Goal: Task Accomplishment & Management: Complete application form

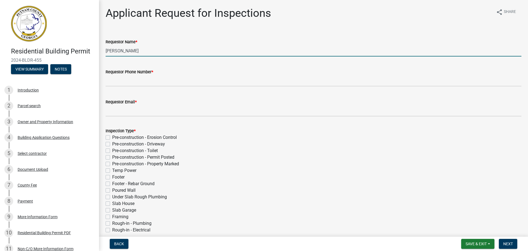
click at [138, 48] on input "[PERSON_NAME]" at bounding box center [314, 50] width 416 height 11
drag, startPoint x: 144, startPoint y: 48, endPoint x: 88, endPoint y: 52, distance: 56.5
click at [88, 52] on div "Residential Building Permit 2024-BLDR-455 View Summary Notes 1 Introduction 2 P…" at bounding box center [264, 125] width 528 height 251
type input "[PERSON_NAME]"
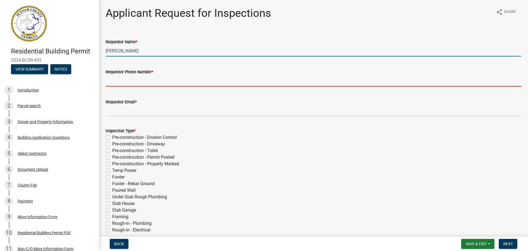
type input "4783878866"
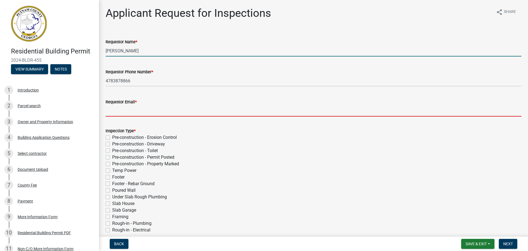
type input "[EMAIL_ADDRESS][DOMAIN_NAME]"
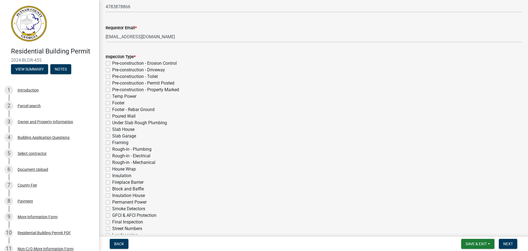
scroll to position [83, 0]
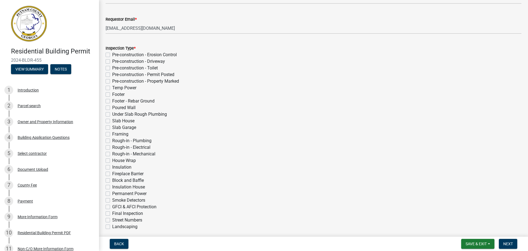
click at [104, 135] on div "Inspection Type * Pre-construction - Erosion Control Pre-construction - Drivewa…" at bounding box center [314, 139] width 424 height 203
click at [112, 134] on label "Framing" at bounding box center [120, 134] width 16 height 7
click at [112, 134] on input "Framing" at bounding box center [114, 133] width 4 height 4
checkbox input "true"
checkbox input "false"
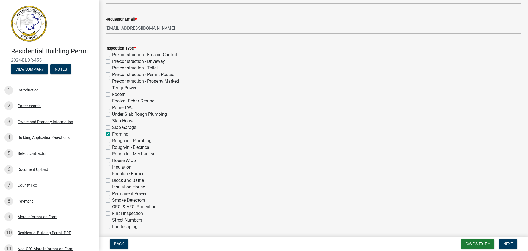
checkbox input "false"
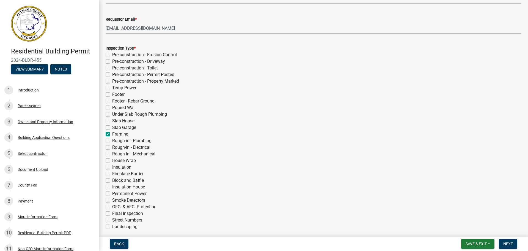
checkbox input "false"
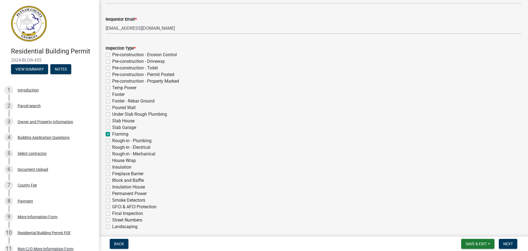
checkbox input "false"
checkbox input "true"
checkbox input "false"
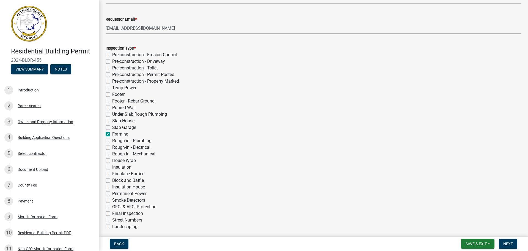
checkbox input "false"
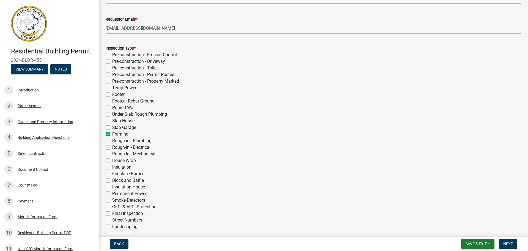
checkbox input "false"
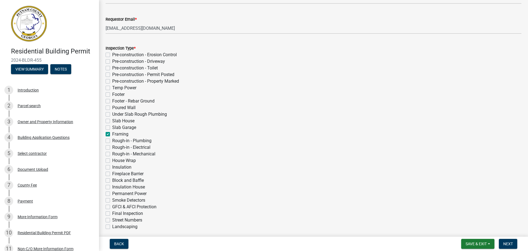
checkbox input "false"
click at [112, 140] on label "Rough-in - Plumbing" at bounding box center [131, 140] width 39 height 7
click at [112, 140] on input "Rough-in - Plumbing" at bounding box center [114, 139] width 4 height 4
checkbox input "true"
checkbox input "false"
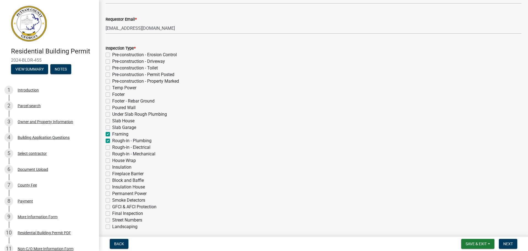
checkbox input "false"
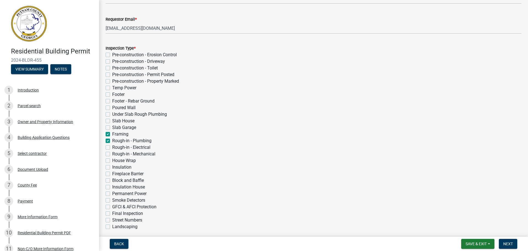
checkbox input "false"
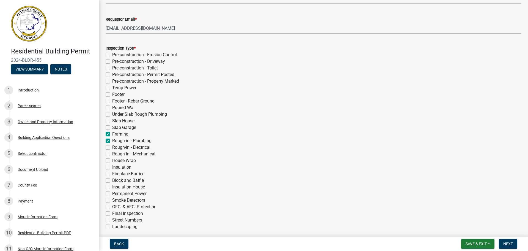
checkbox input "false"
checkbox input "true"
checkbox input "false"
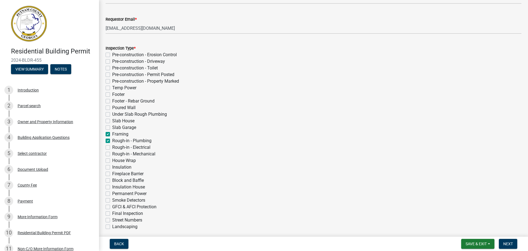
checkbox input "false"
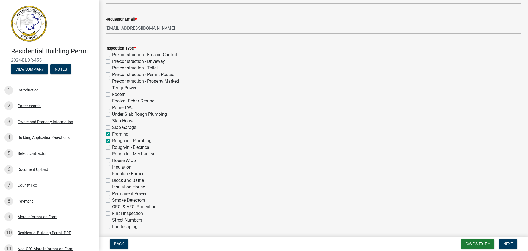
checkbox input "false"
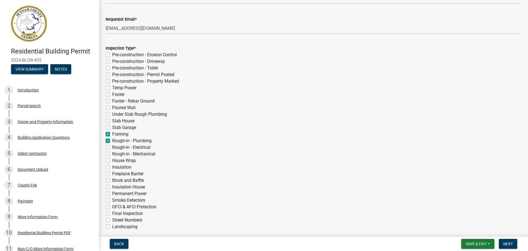
checkbox input "false"
click at [112, 147] on label "Rough-in - Electrical" at bounding box center [131, 147] width 38 height 7
click at [112, 147] on input "Rough-in - Electrical" at bounding box center [114, 146] width 4 height 4
checkbox input "true"
checkbox input "false"
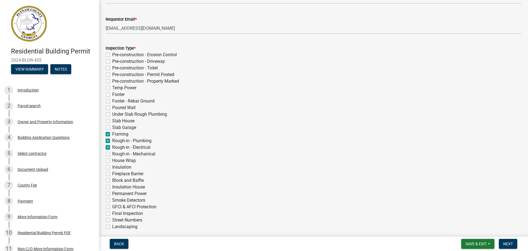
checkbox input "false"
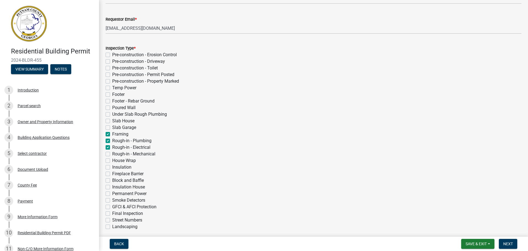
checkbox input "false"
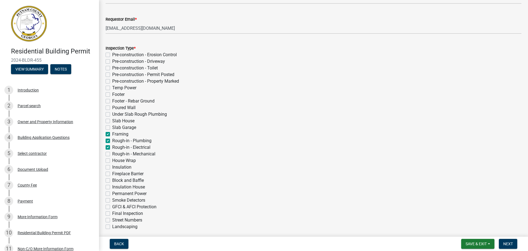
checkbox input "false"
checkbox input "true"
checkbox input "false"
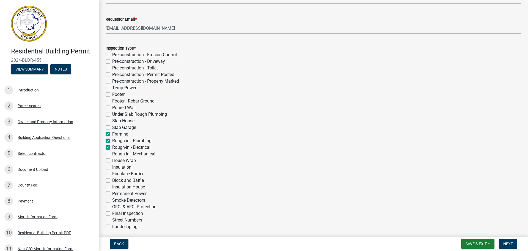
checkbox input "false"
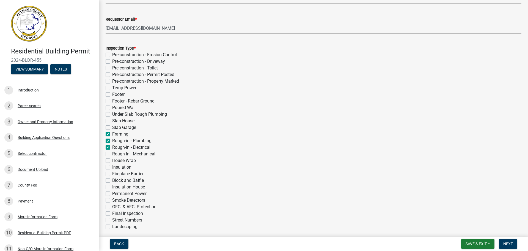
checkbox input "false"
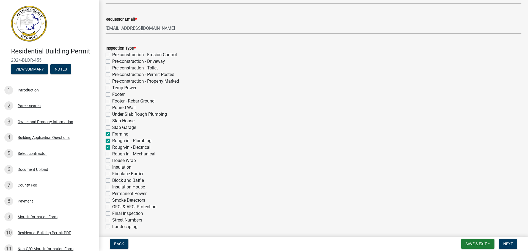
checkbox input "false"
click at [112, 155] on label "Rough-in - Mechanical" at bounding box center [133, 154] width 43 height 7
click at [112, 154] on input "Rough-in - Mechanical" at bounding box center [114, 153] width 4 height 4
checkbox input "true"
checkbox input "false"
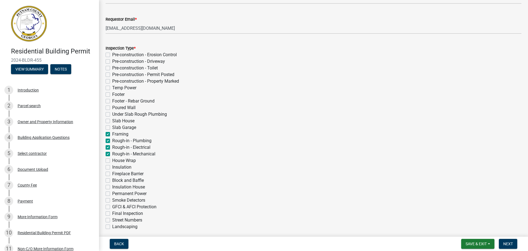
checkbox input "false"
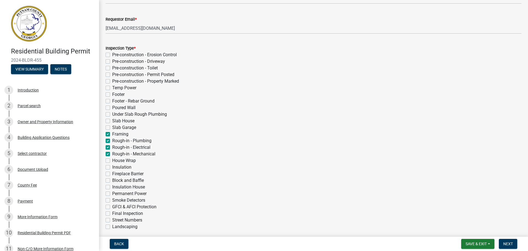
checkbox input "false"
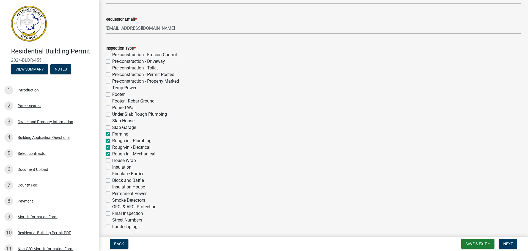
checkbox input "false"
checkbox input "true"
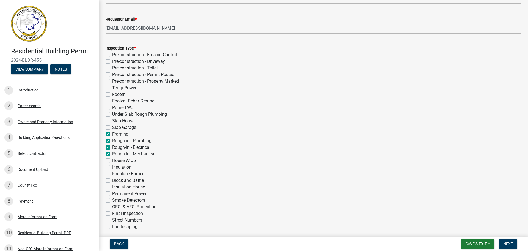
checkbox input "false"
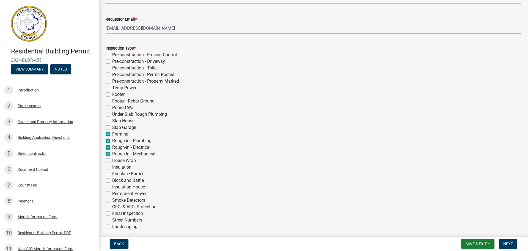
checkbox input "false"
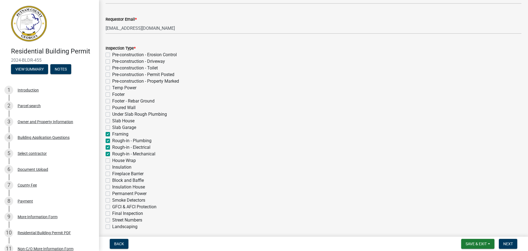
checkbox input "false"
click at [106, 158] on div "House Wrap" at bounding box center [314, 160] width 416 height 7
click at [109, 163] on div "House Wrap" at bounding box center [314, 160] width 416 height 7
click at [112, 162] on label "House Wrap" at bounding box center [124, 160] width 24 height 7
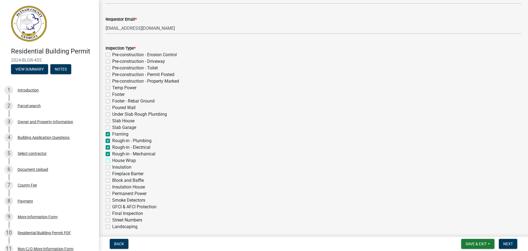
click at [112, 161] on input "House Wrap" at bounding box center [114, 159] width 4 height 4
checkbox input "true"
checkbox input "false"
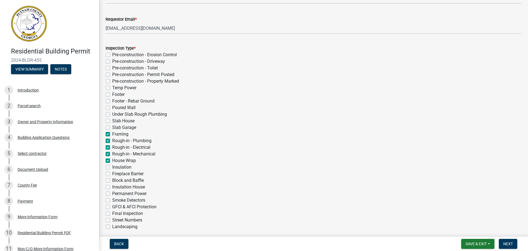
checkbox input "false"
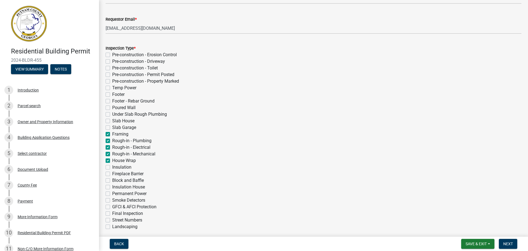
checkbox input "false"
checkbox input "true"
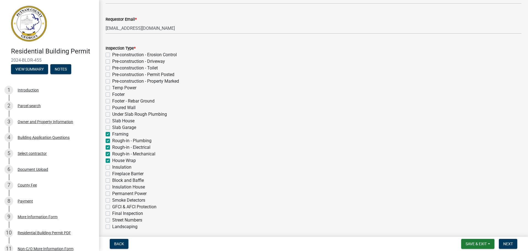
checkbox input "true"
checkbox input "false"
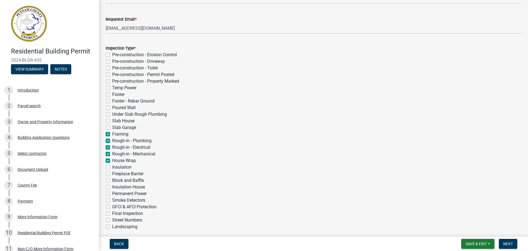
checkbox input "false"
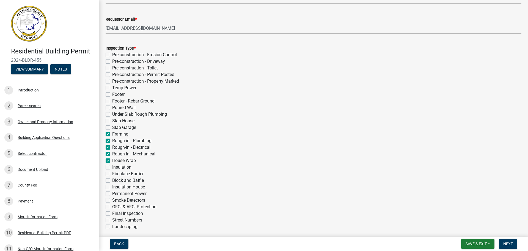
checkbox input "false"
click at [112, 162] on label "House Wrap" at bounding box center [124, 160] width 24 height 7
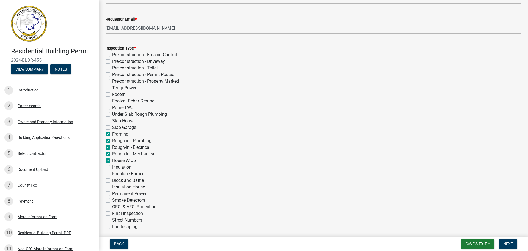
click at [112, 161] on input "House Wrap" at bounding box center [114, 159] width 4 height 4
checkbox input "false"
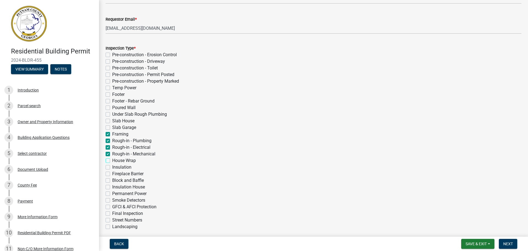
checkbox input "false"
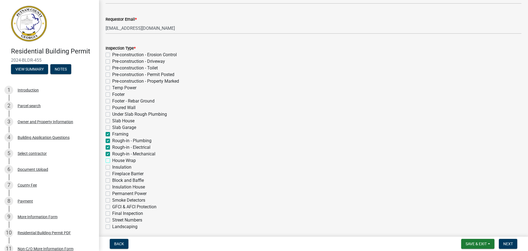
checkbox input "false"
checkbox input "true"
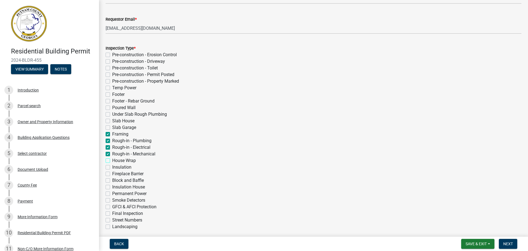
checkbox input "true"
checkbox input "false"
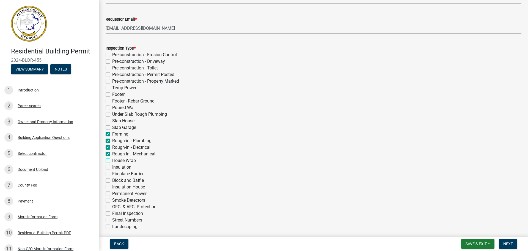
checkbox input "false"
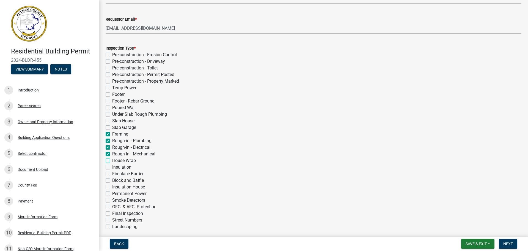
checkbox input "false"
click at [112, 162] on label "House Wrap" at bounding box center [124, 160] width 24 height 7
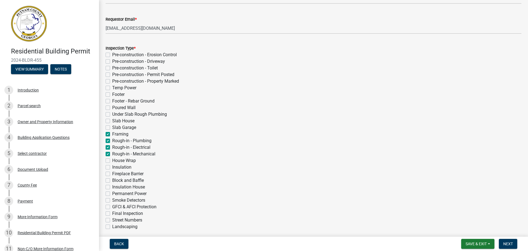
click at [112, 161] on input "House Wrap" at bounding box center [114, 159] width 4 height 4
checkbox input "true"
checkbox input "false"
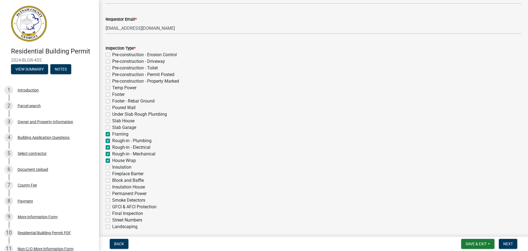
checkbox input "false"
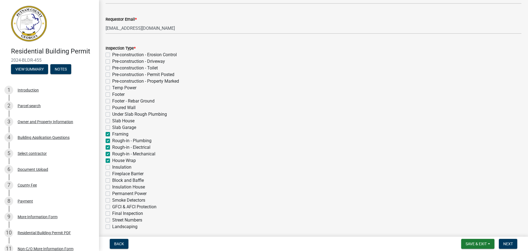
checkbox input "false"
checkbox input "true"
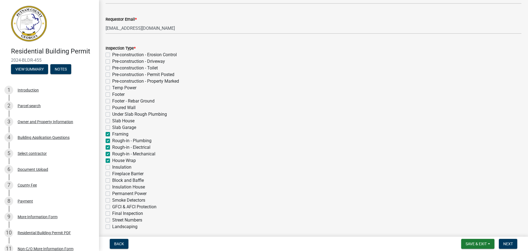
checkbox input "true"
checkbox input "false"
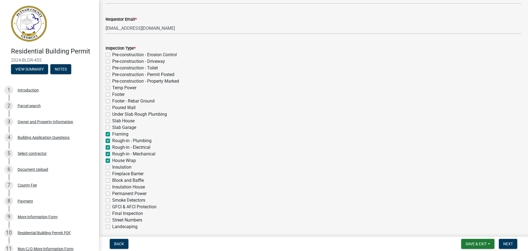
checkbox input "false"
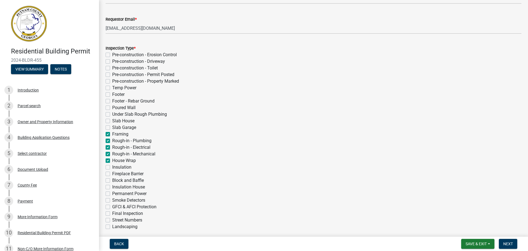
checkbox input "false"
click at [514, 242] on button "Next" at bounding box center [508, 244] width 18 height 10
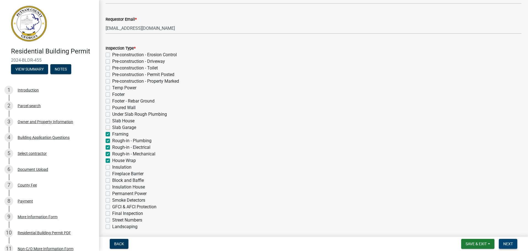
scroll to position [191, 0]
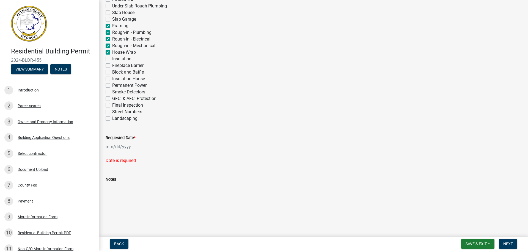
click at [134, 142] on div at bounding box center [131, 146] width 50 height 11
select select "9"
click at [149, 202] on div "26" at bounding box center [146, 202] width 9 height 9
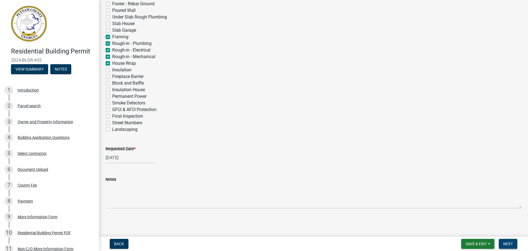
click at [507, 242] on span "Next" at bounding box center [509, 243] width 10 height 4
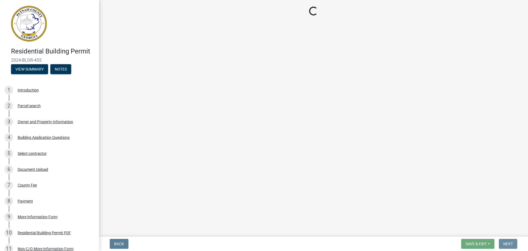
scroll to position [0, 0]
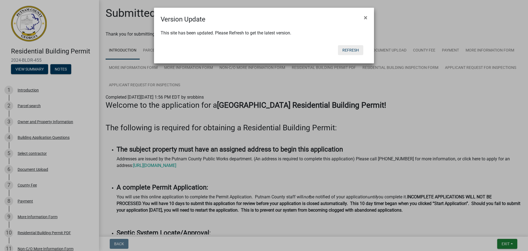
click at [356, 53] on button "Refresh" at bounding box center [350, 50] width 25 height 10
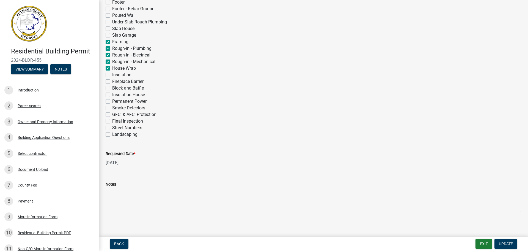
scroll to position [180, 0]
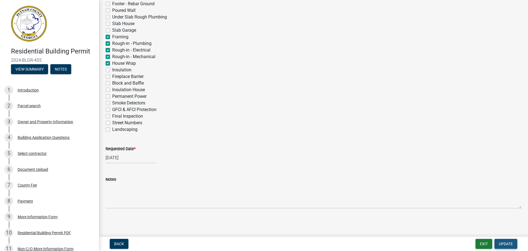
click at [511, 246] on span "Update" at bounding box center [506, 243] width 14 height 4
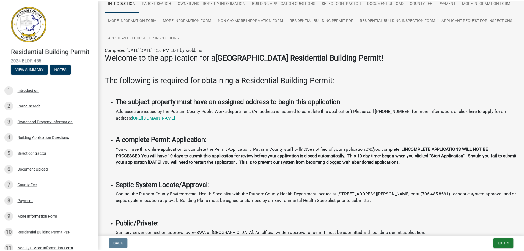
scroll to position [55, 0]
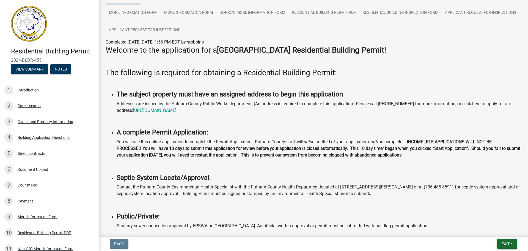
click at [501, 244] on button "Exit" at bounding box center [508, 244] width 20 height 10
click at [498, 229] on button "Save & Exit" at bounding box center [496, 229] width 44 height 13
